Goal: Navigation & Orientation: Find specific page/section

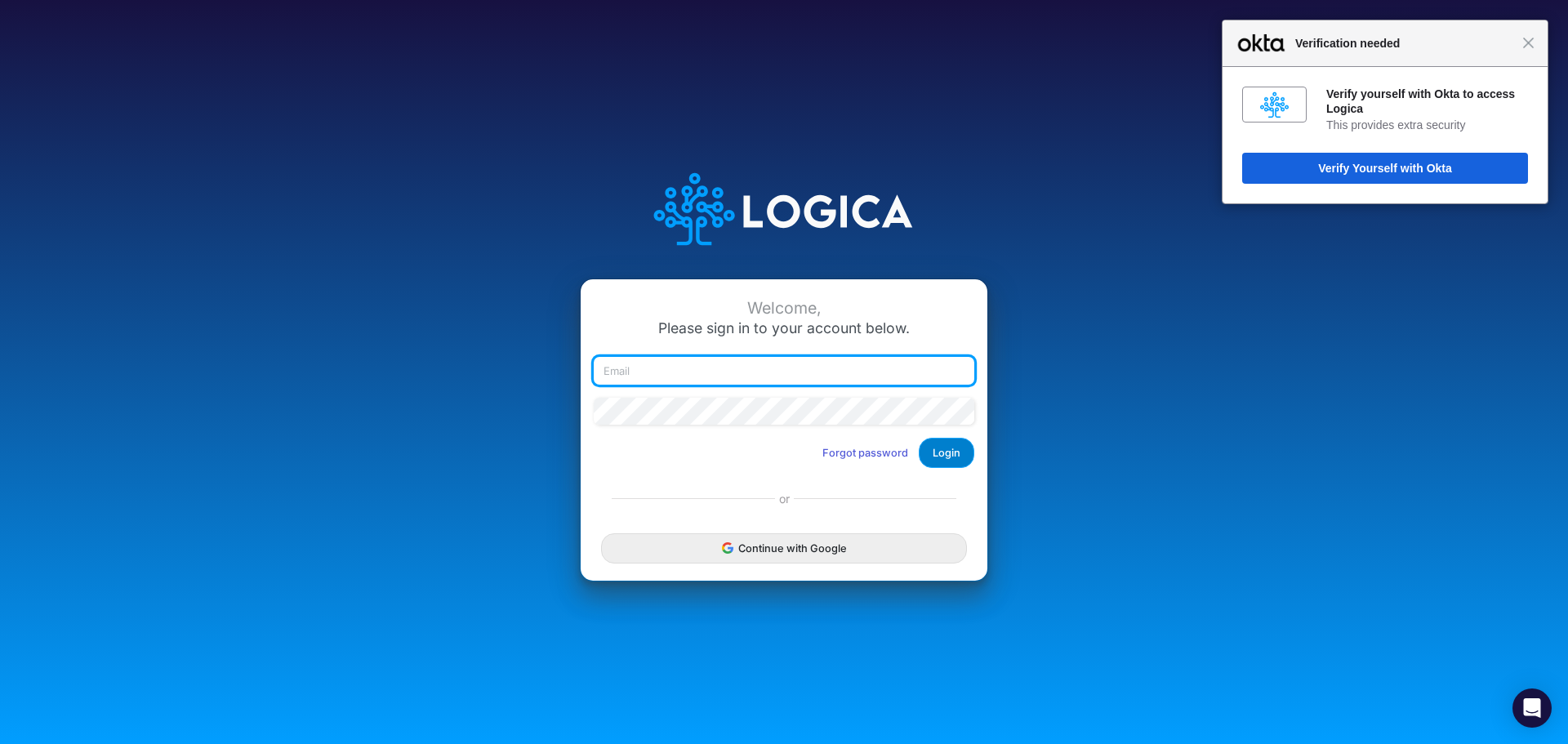
type input "[EMAIL_ADDRESS][DOMAIN_NAME]"
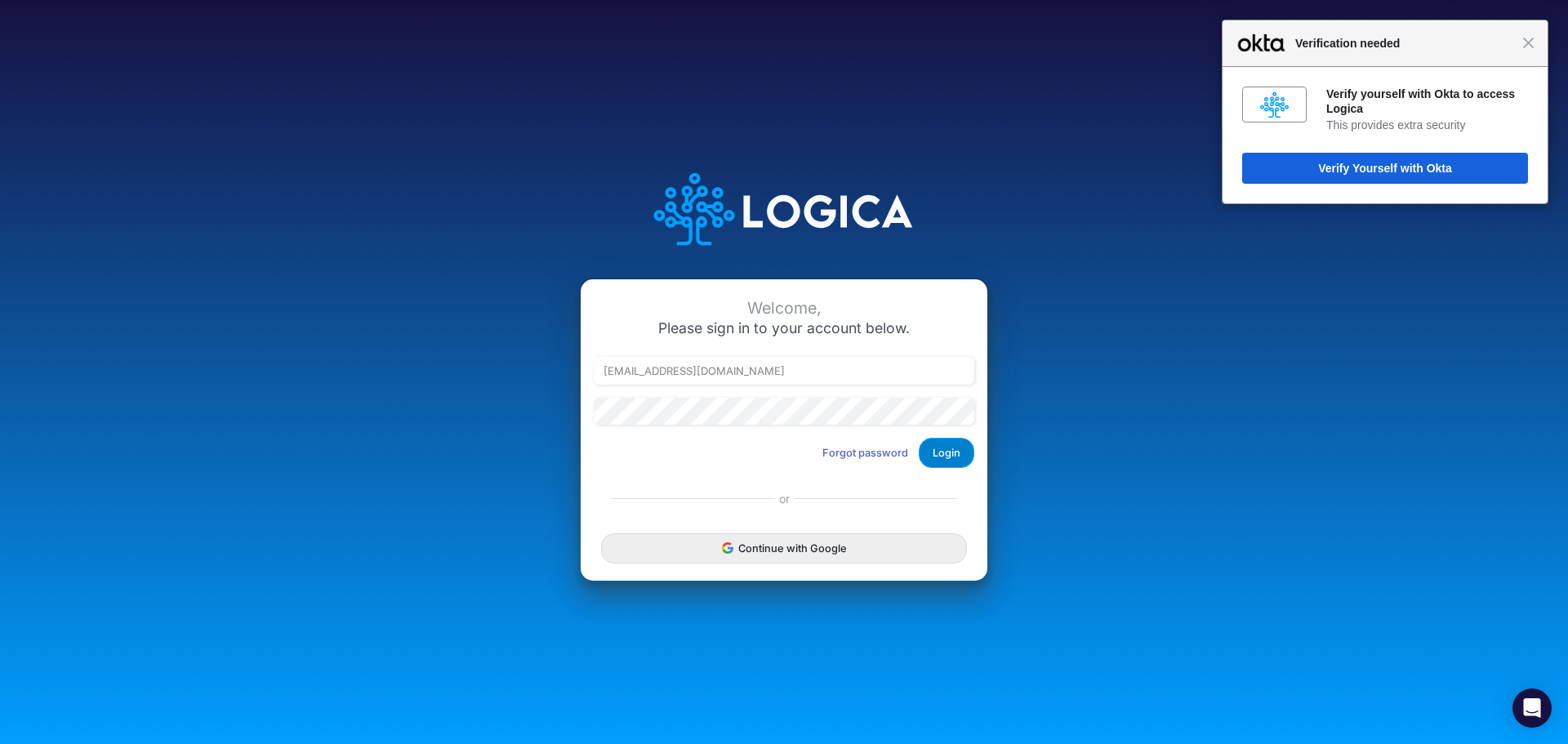
click at [933, 452] on button "Login" at bounding box center [945, 452] width 56 height 30
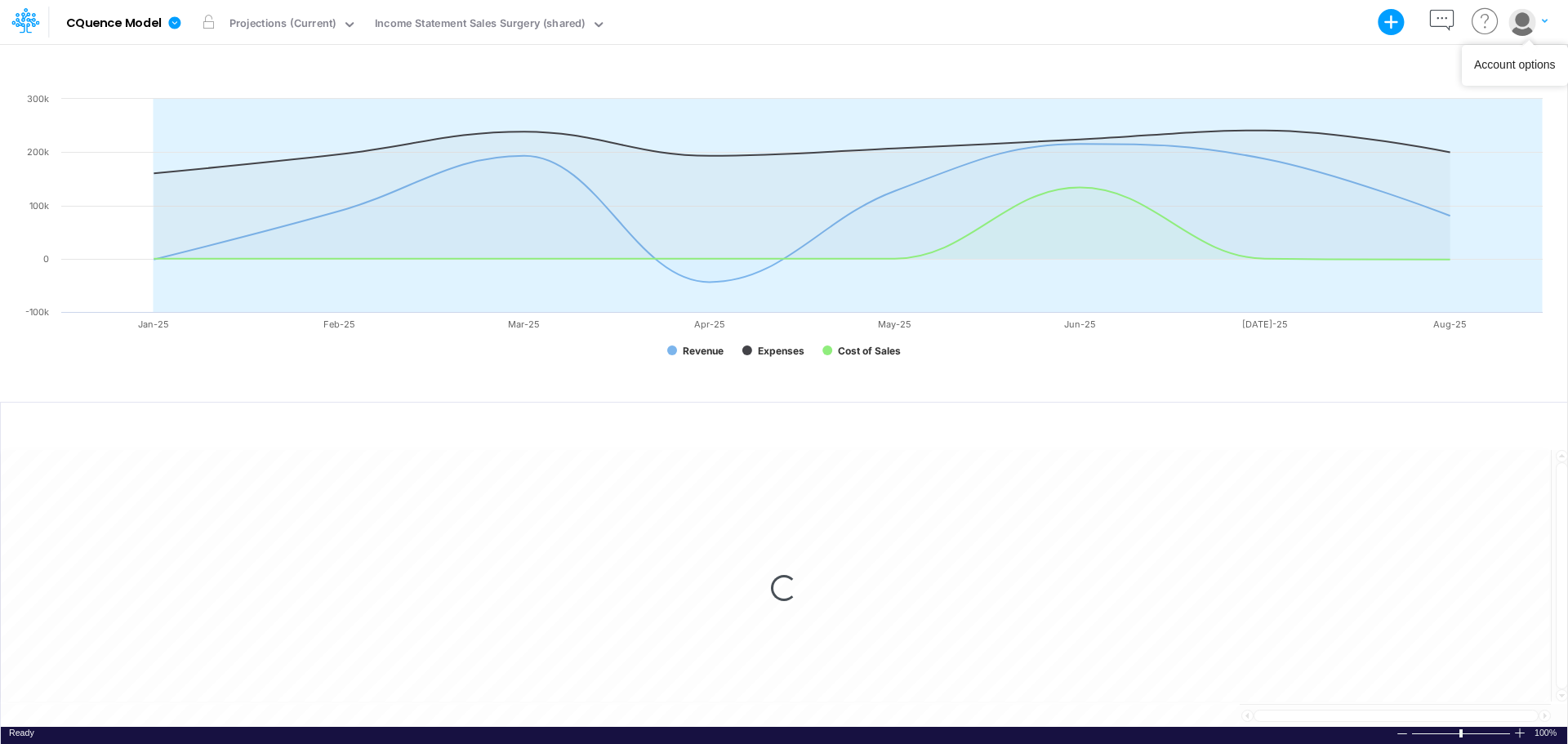
click at [1542, 22] on icon "button" at bounding box center [1545, 21] width 6 height 10
click at [1404, 99] on button "Log out" at bounding box center [1460, 96] width 175 height 25
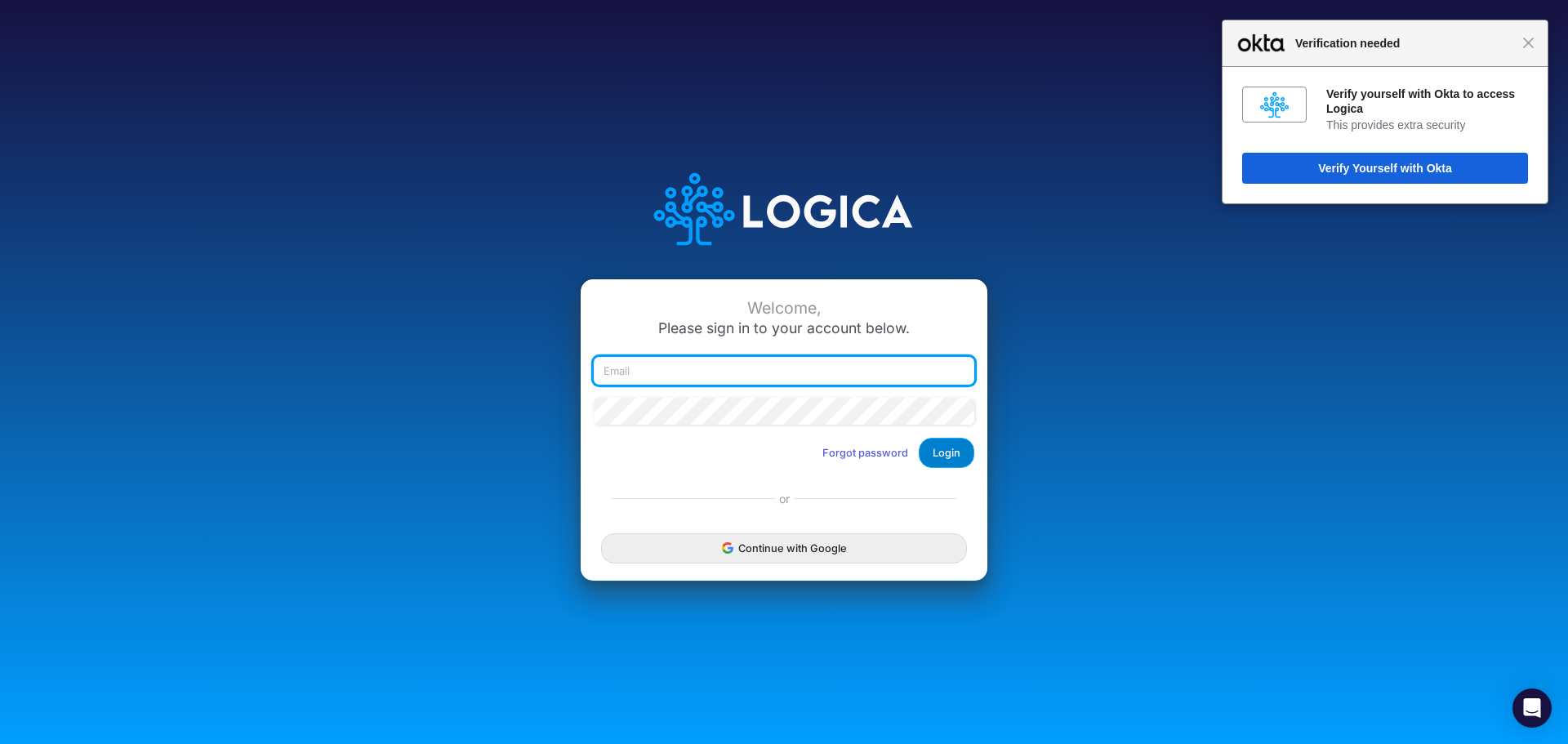
type input "[EMAIL_ADDRESS][DOMAIN_NAME]"
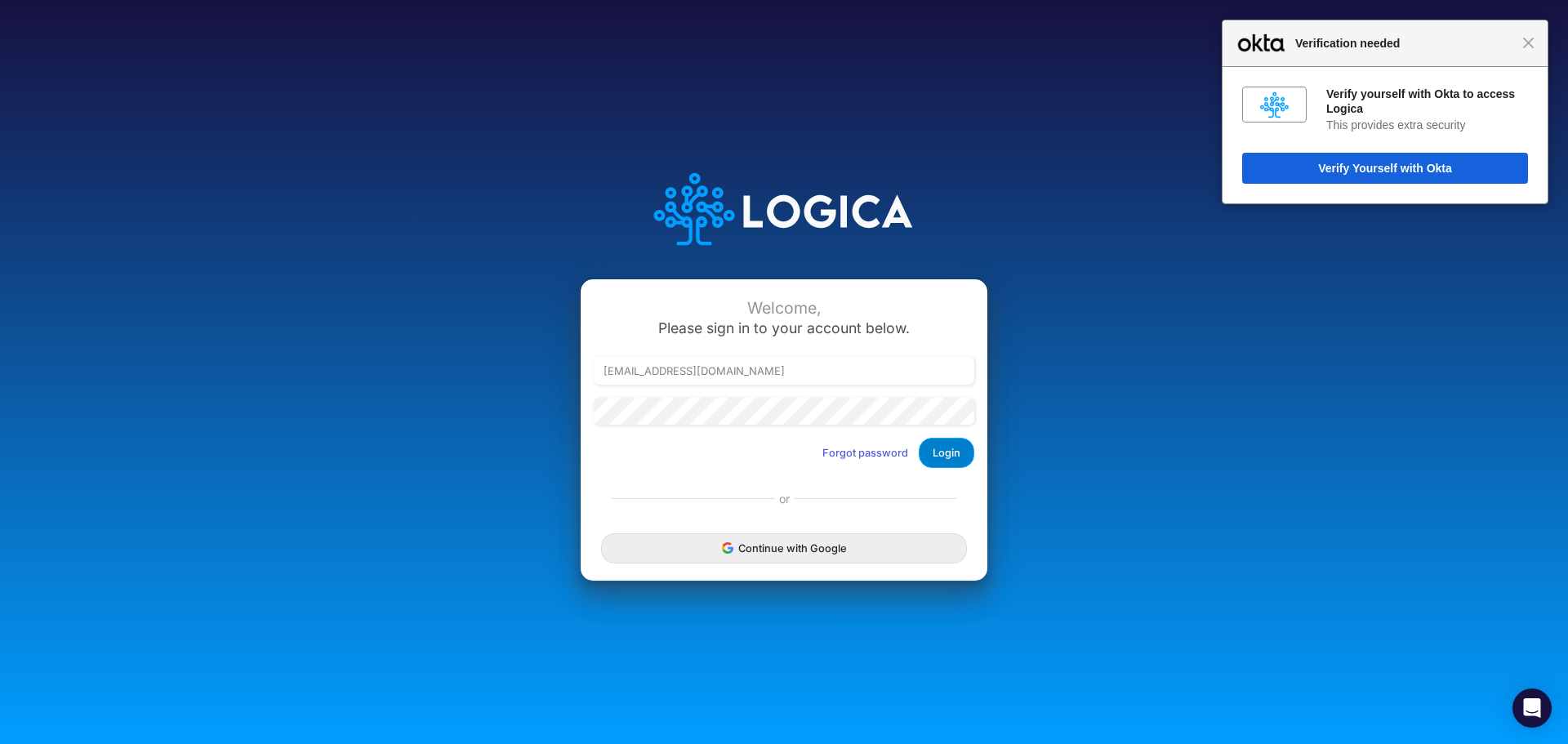
click at [929, 455] on button "Login" at bounding box center [945, 452] width 56 height 30
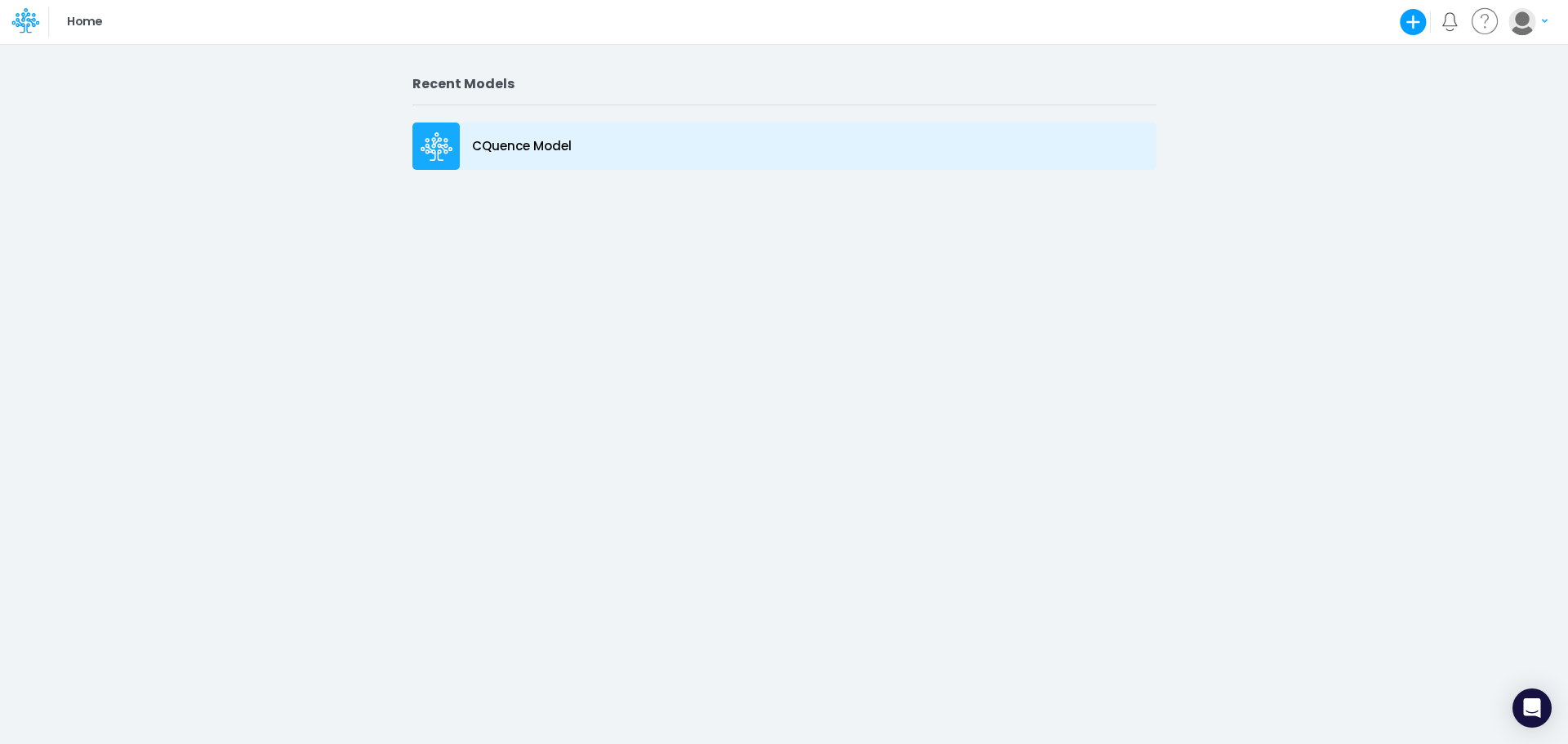
click at [443, 138] on icon at bounding box center [436, 147] width 32 height 29
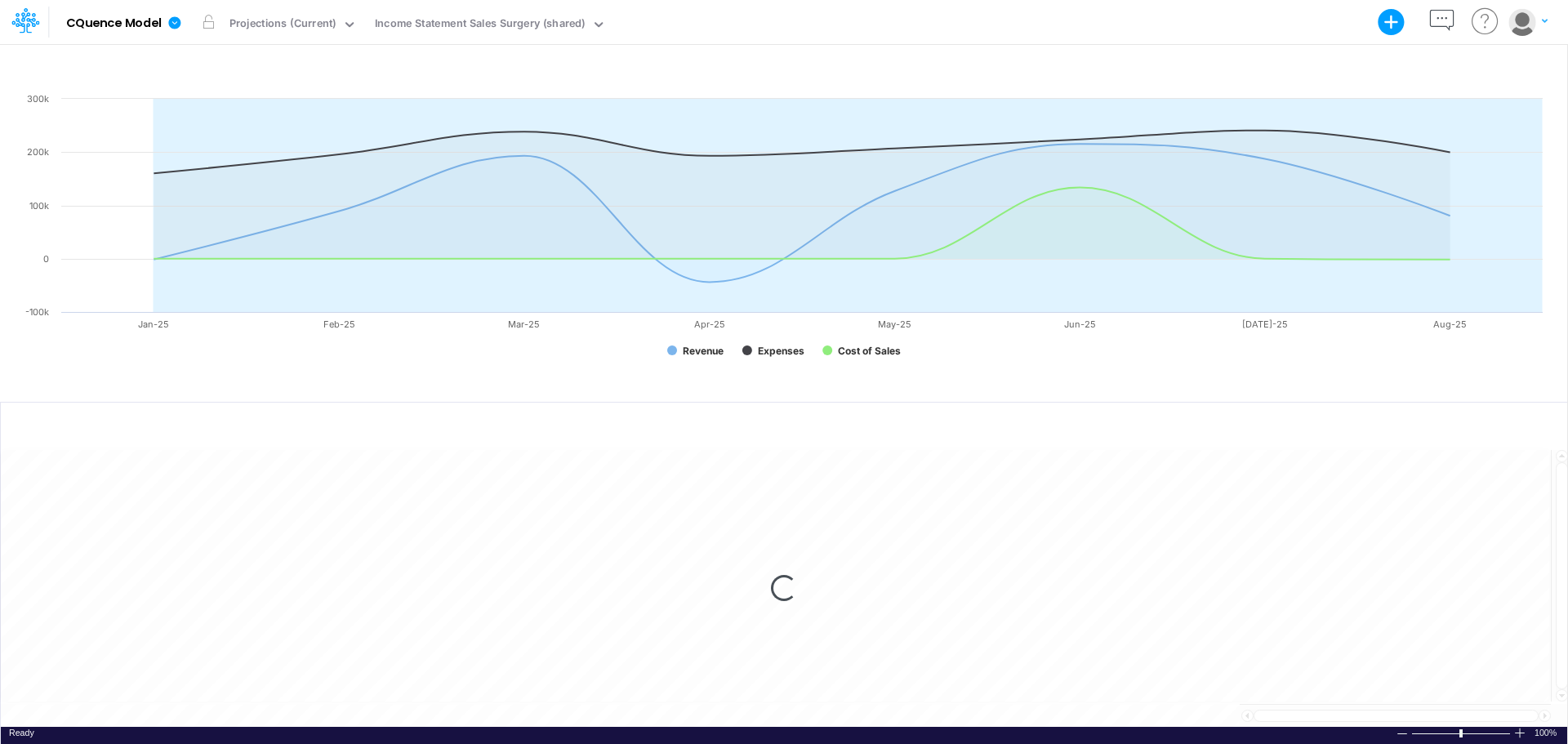
click at [1543, 26] on button "button" at bounding box center [1528, 21] width 41 height 28
click at [1197, 518] on div "Loading..." at bounding box center [784, 587] width 1566 height 278
click at [175, 20] on icon at bounding box center [174, 22] width 13 height 13
click at [345, 22] on icon at bounding box center [349, 24] width 8 height 5
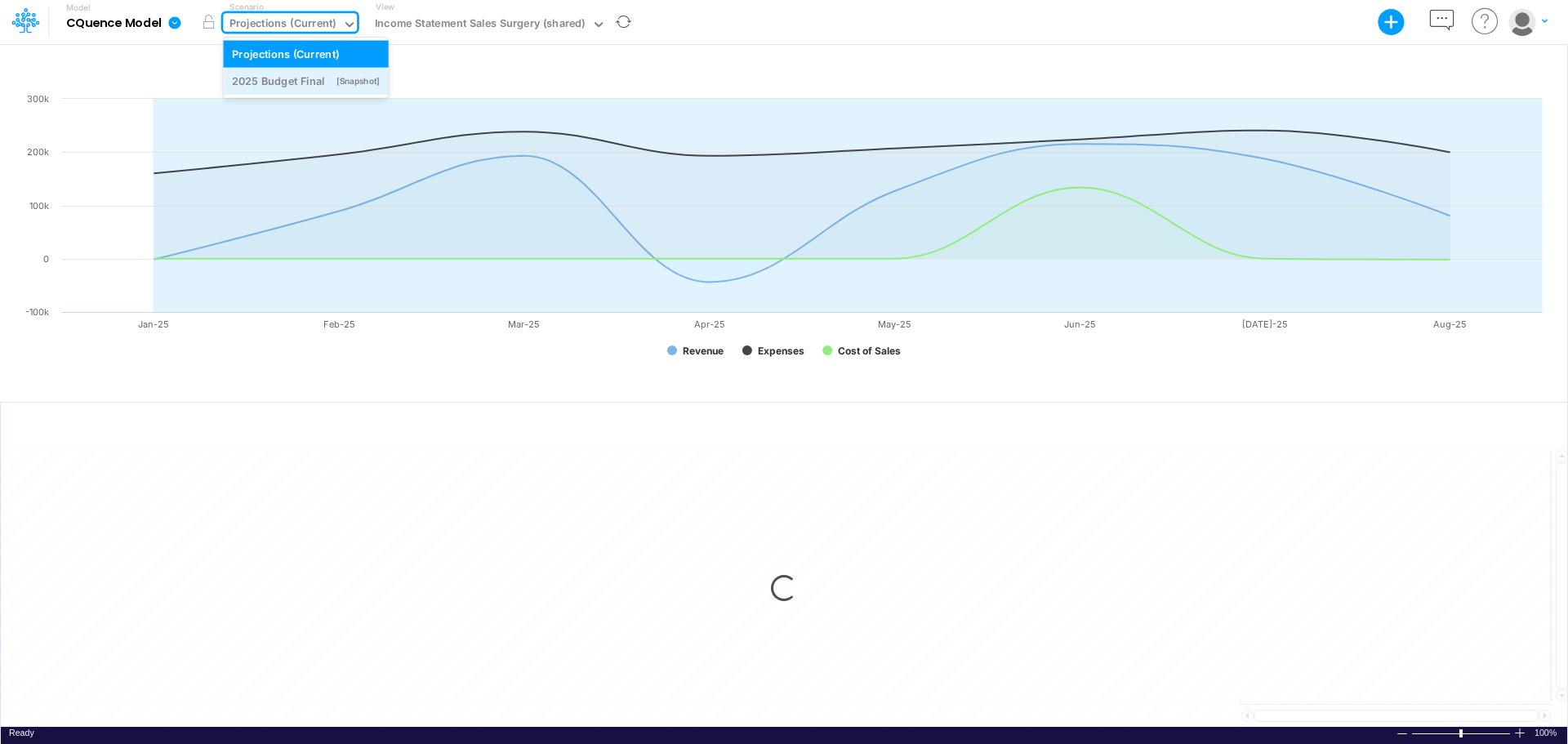
click at [295, 82] on div "2025 Budget Final" at bounding box center [278, 81] width 93 height 16
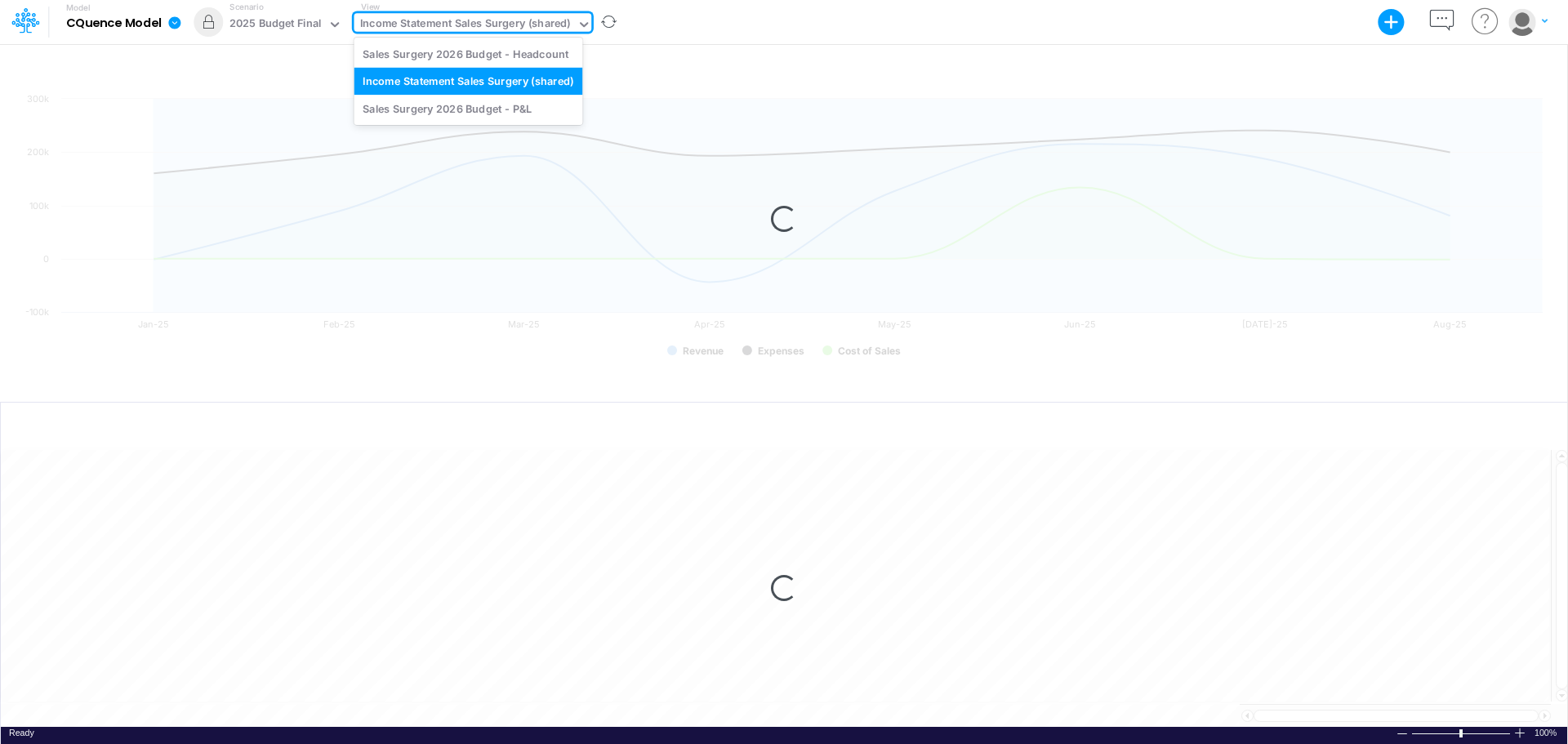
click at [519, 21] on div "Income Statement Sales Surgery (shared)" at bounding box center [465, 24] width 211 height 19
click at [457, 115] on div "Sales Surgery 2026 Budget - P&L" at bounding box center [468, 108] width 228 height 27
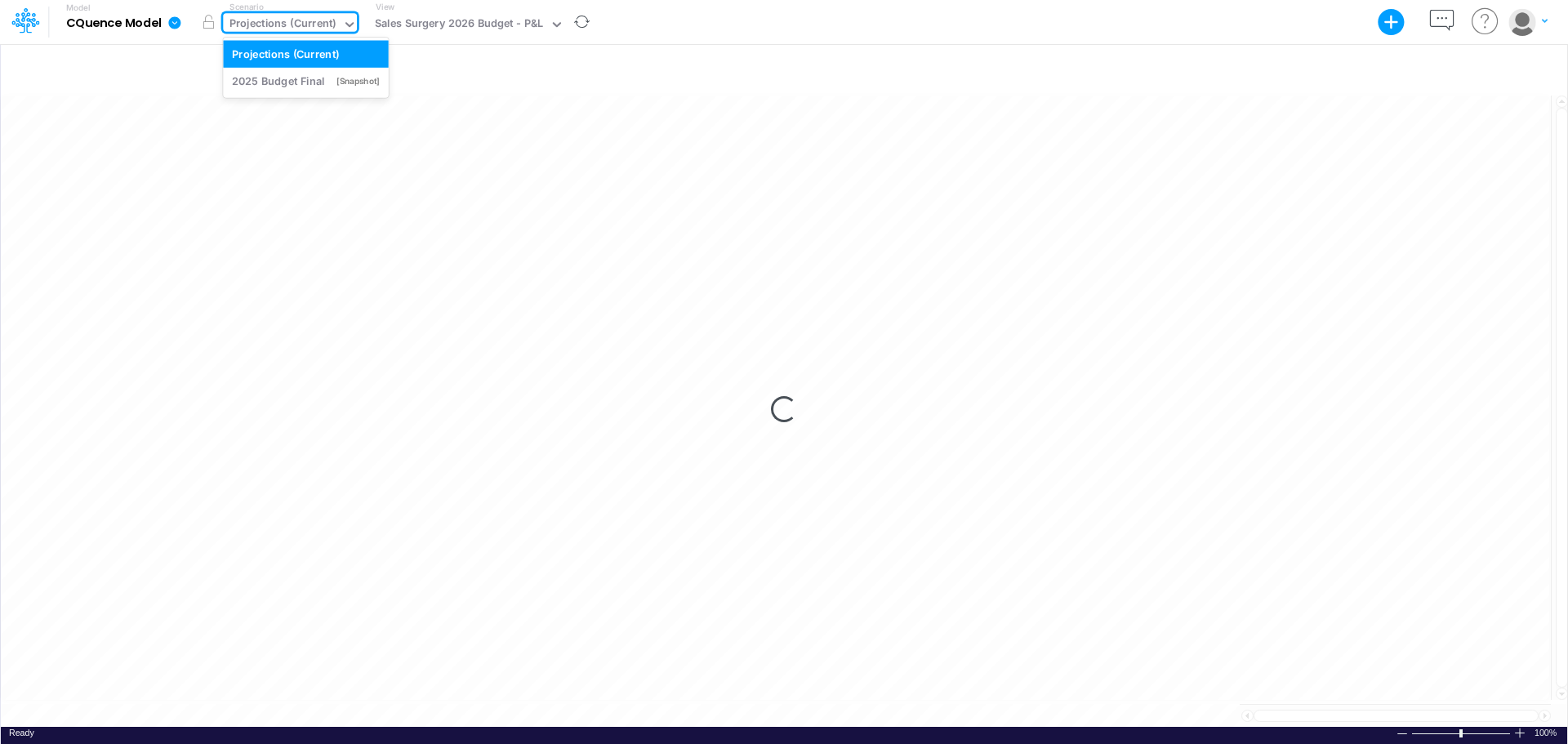
click at [343, 18] on icon at bounding box center [349, 24] width 15 height 15
click at [295, 78] on div "2025 Budget Final" at bounding box center [278, 81] width 93 height 16
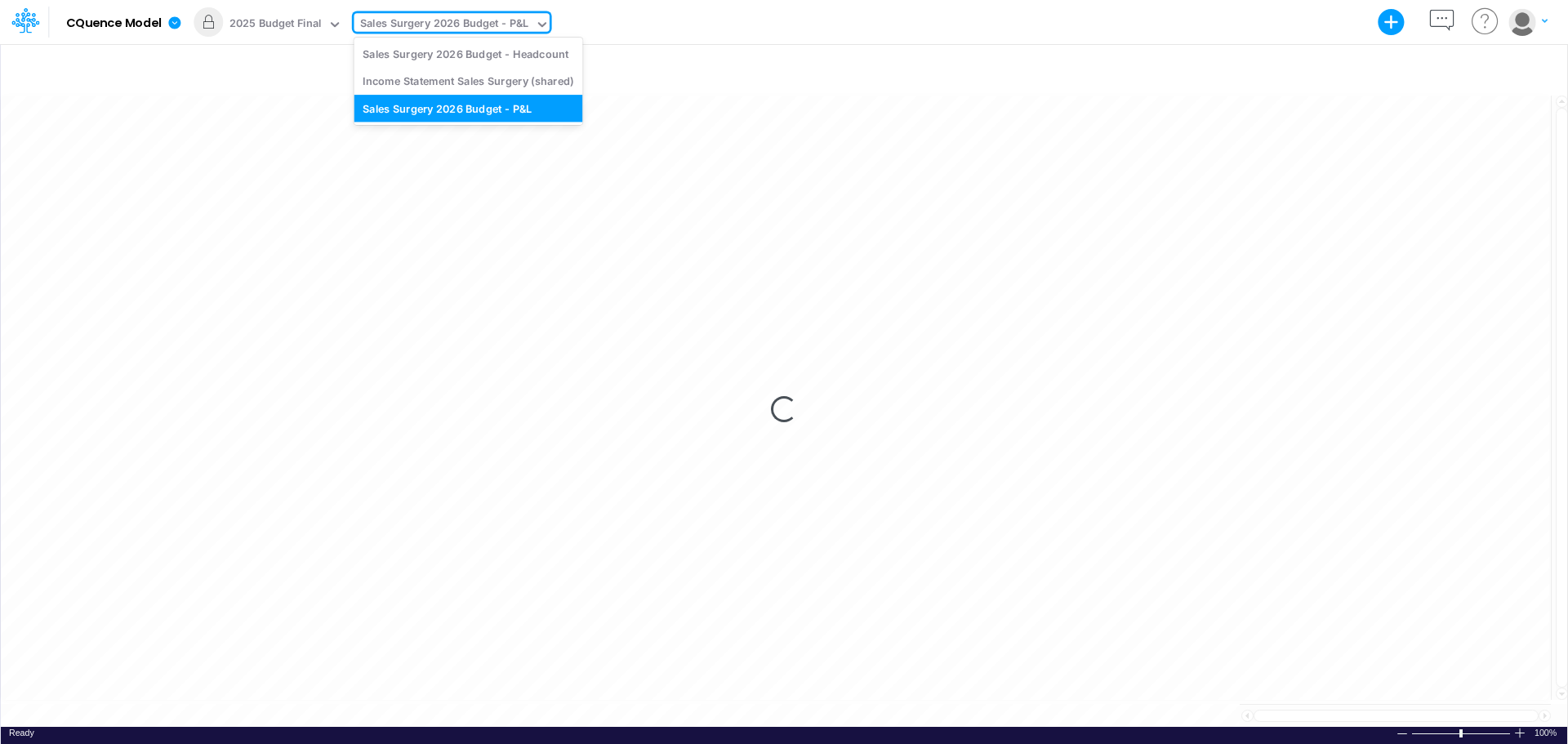
click at [539, 27] on icon at bounding box center [542, 24] width 15 height 15
click at [487, 83] on div "Income Statement Sales Surgery (shared)" at bounding box center [468, 81] width 228 height 27
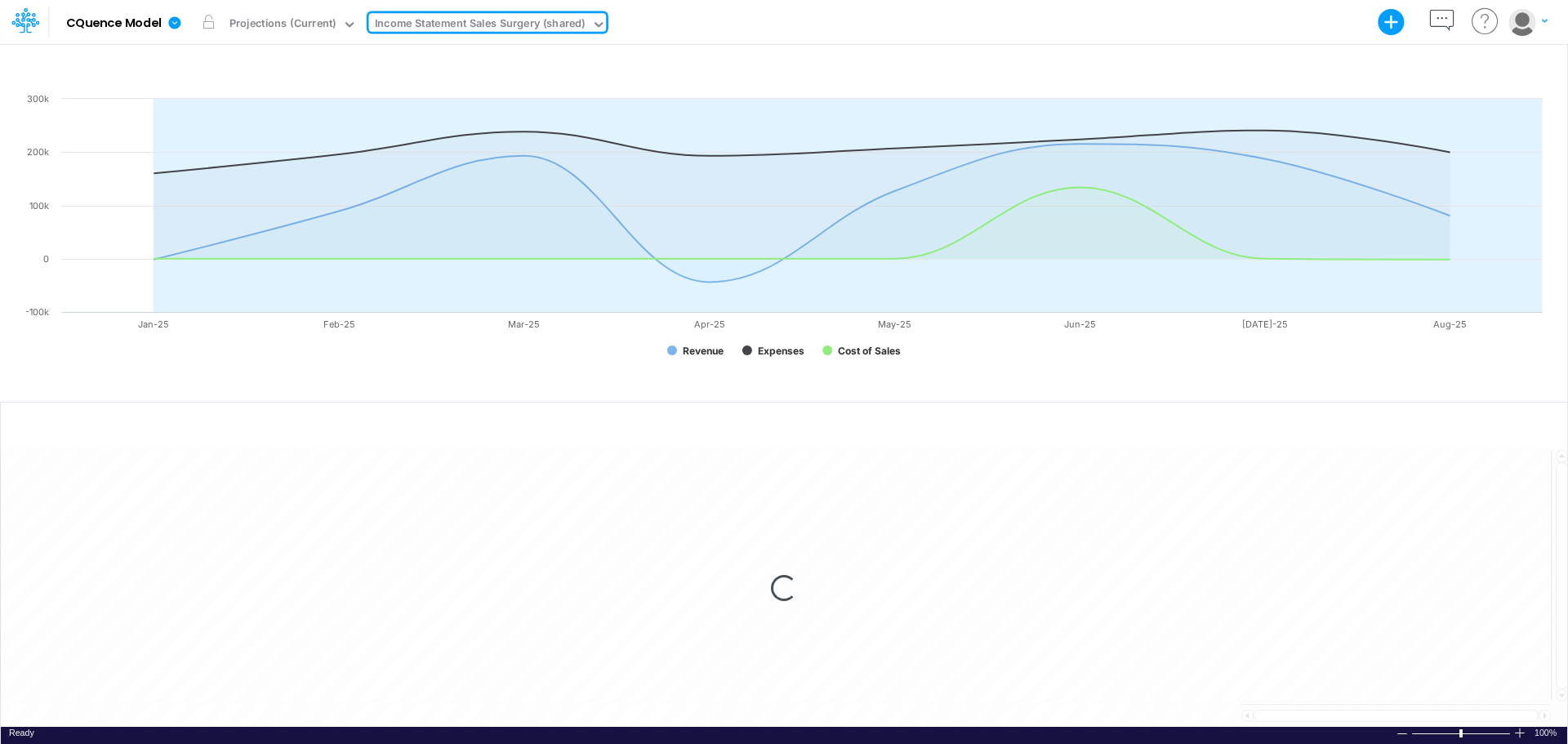
click at [594, 24] on icon at bounding box center [598, 24] width 8 height 5
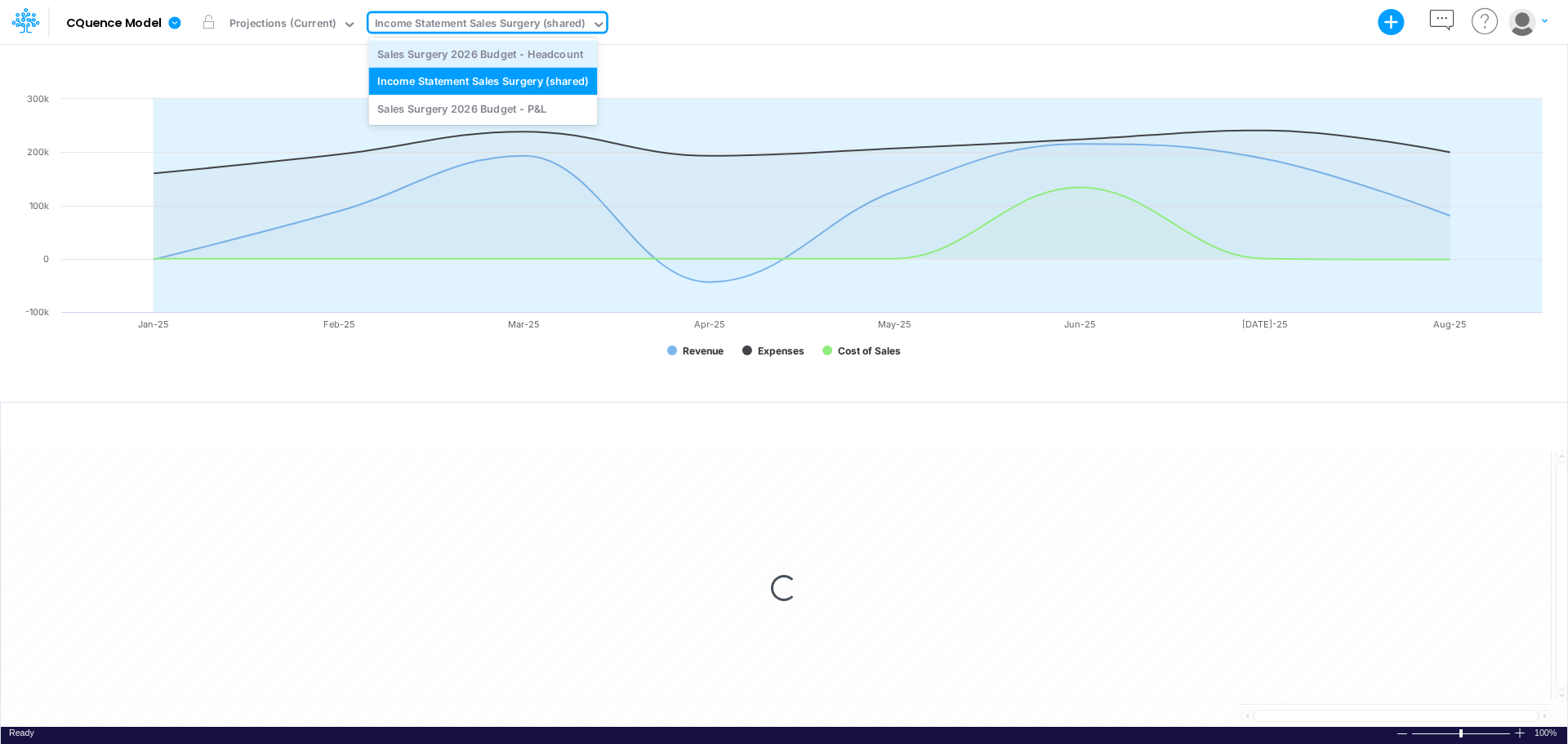
click at [556, 46] on div "Sales Surgery 2026 Budget - Headcount" at bounding box center [483, 54] width 228 height 27
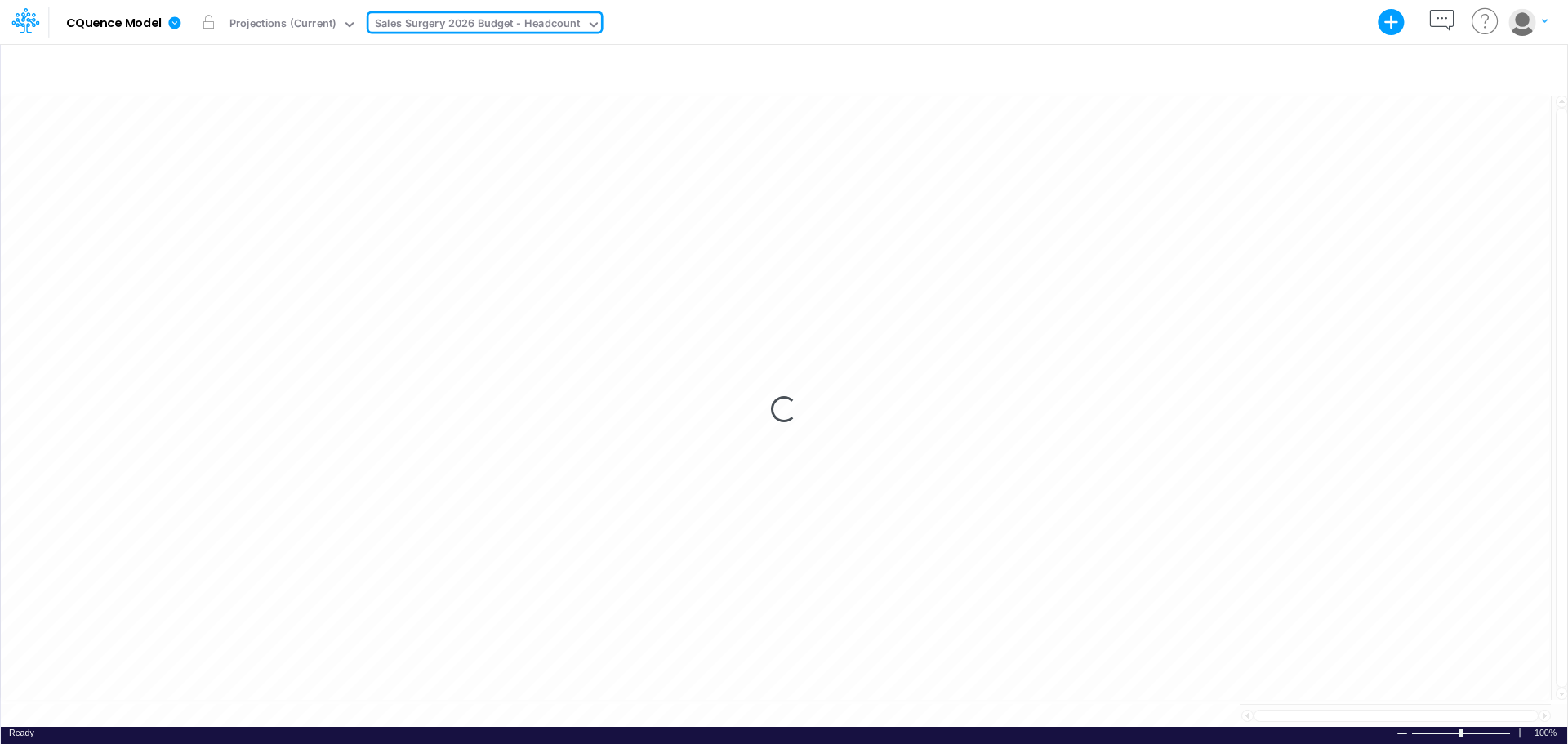
click at [1490, 20] on icon at bounding box center [1484, 21] width 32 height 32
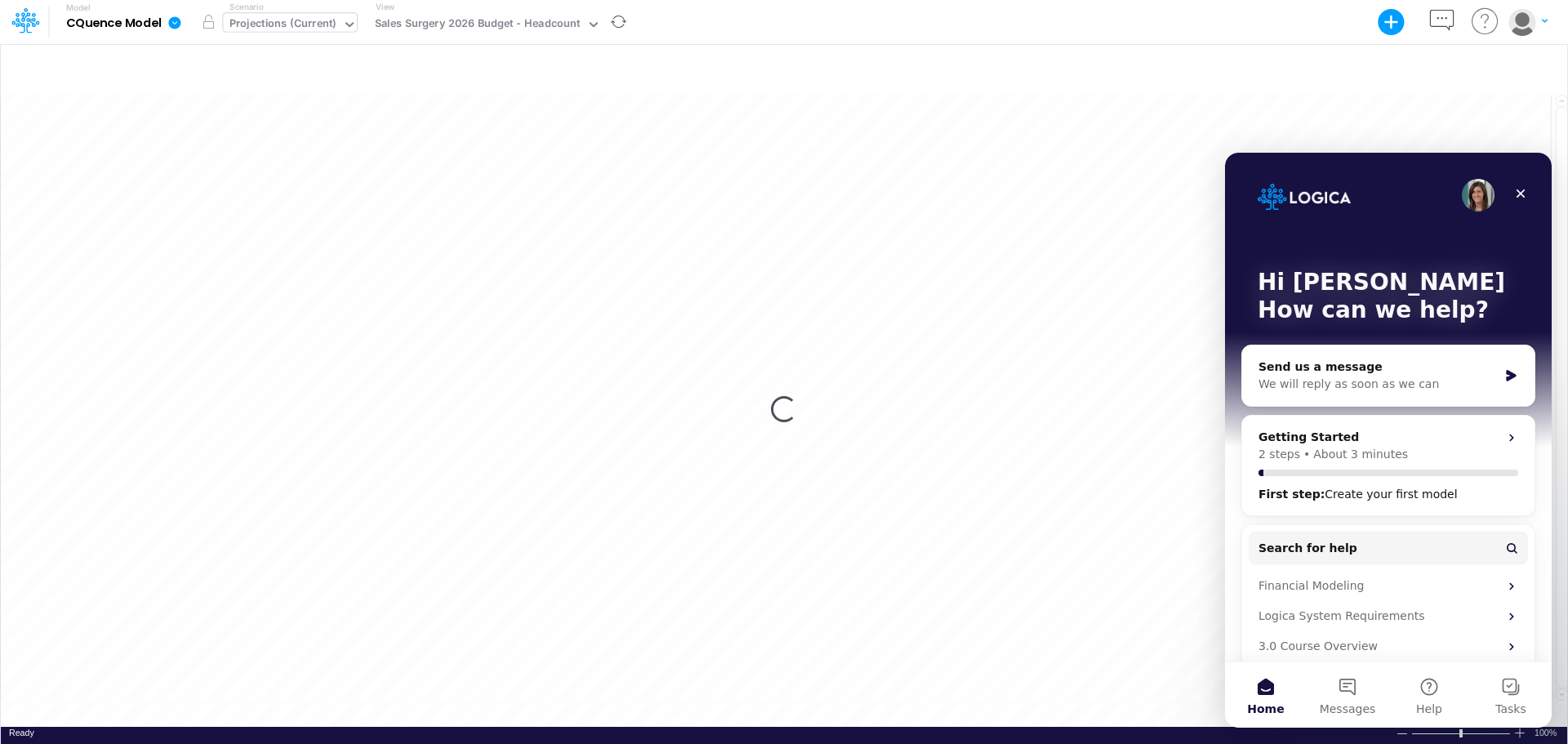
click at [352, 27] on icon at bounding box center [349, 24] width 15 height 15
click at [321, 87] on div "2025 Budget Final" at bounding box center [278, 81] width 93 height 16
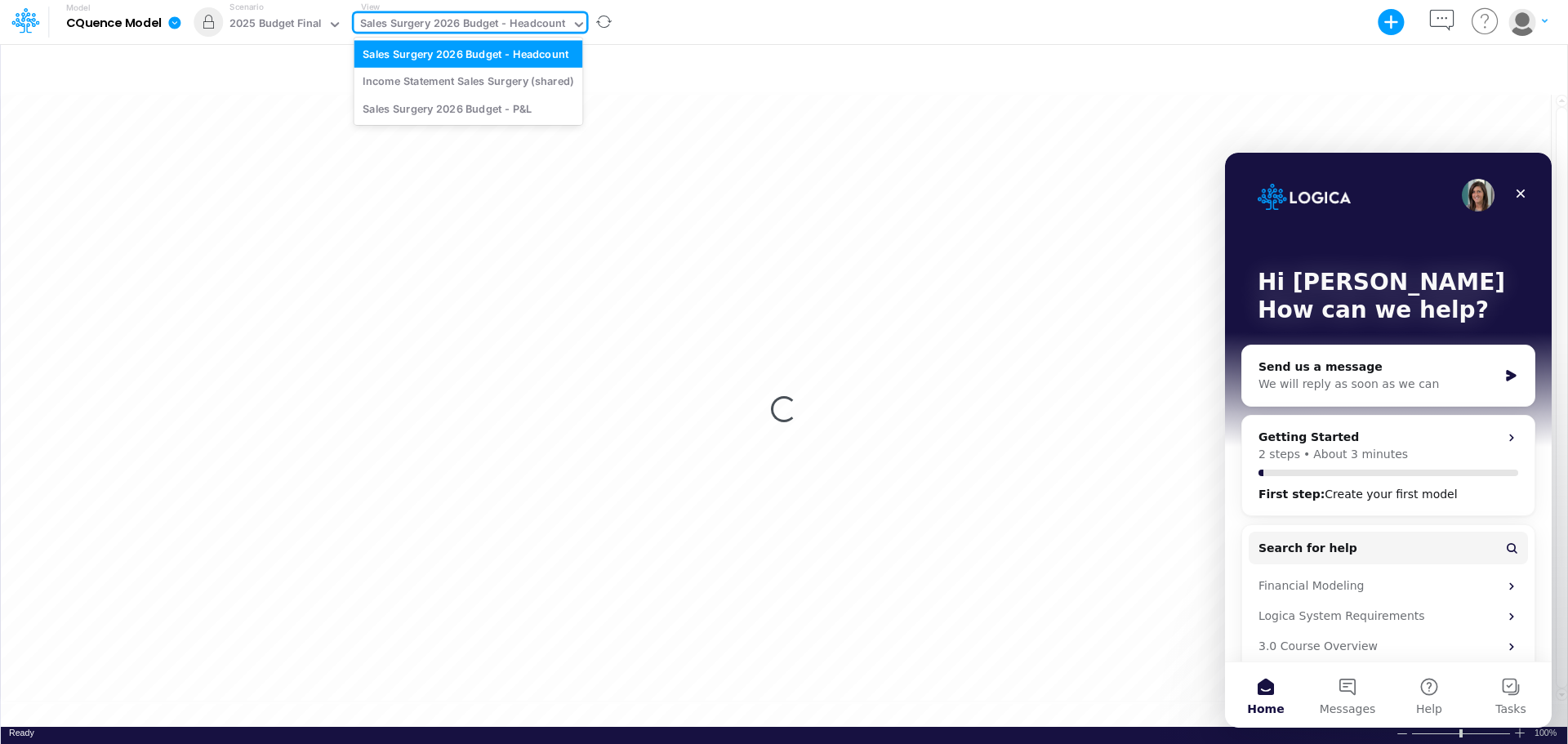
click at [576, 23] on icon at bounding box center [579, 24] width 15 height 15
click at [541, 88] on div "Income Statement Sales Surgery (shared)" at bounding box center [468, 81] width 228 height 27
